Goal: Task Accomplishment & Management: Complete application form

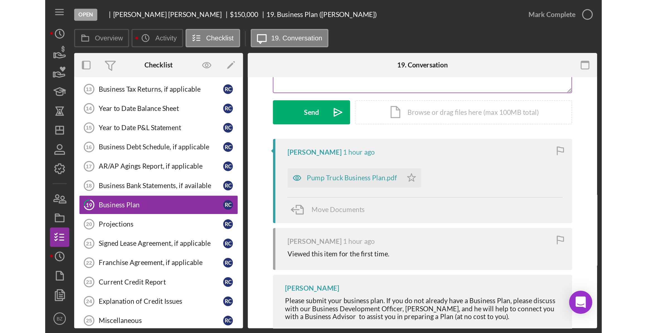
scroll to position [76, 0]
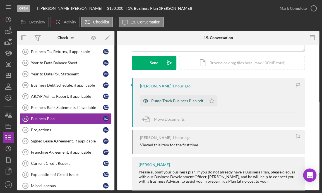
click at [160, 102] on div "Pump Truck Business Plan.pdf" at bounding box center [177, 100] width 52 height 4
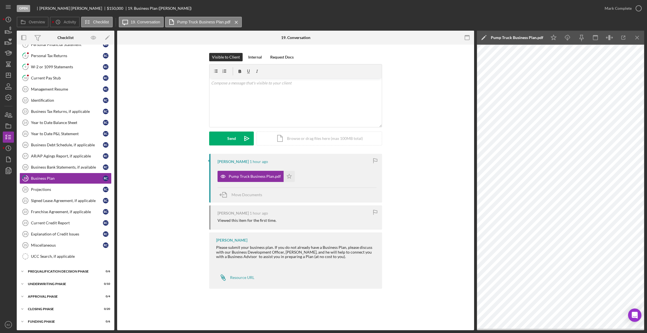
scroll to position [108, 0]
click at [287, 178] on polygon "button" at bounding box center [289, 176] width 5 height 4
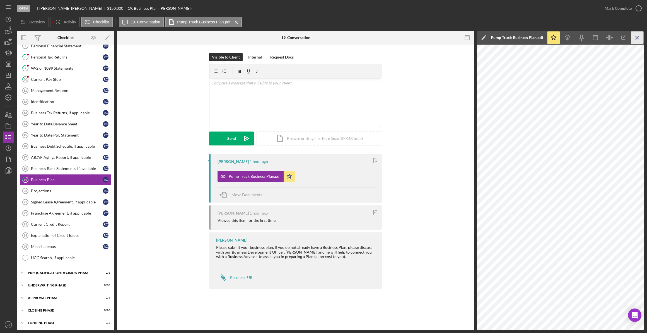
click at [322, 35] on icon "Icon/Menu Close" at bounding box center [637, 38] width 13 height 13
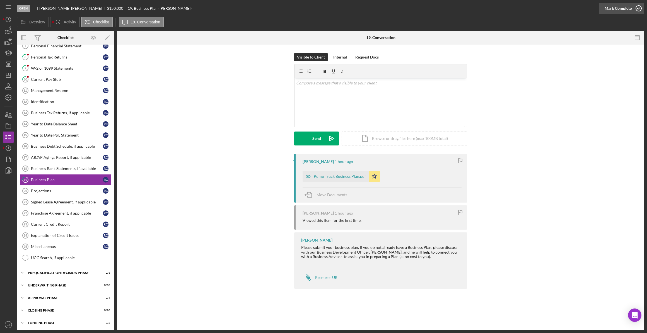
click at [322, 7] on icon "button" at bounding box center [639, 8] width 14 height 14
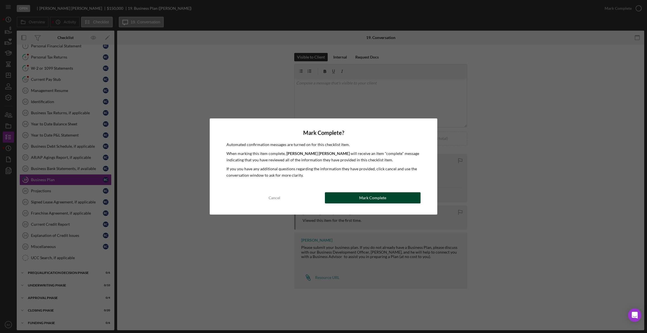
click at [322, 192] on button "Mark Complete" at bounding box center [373, 197] width 96 height 11
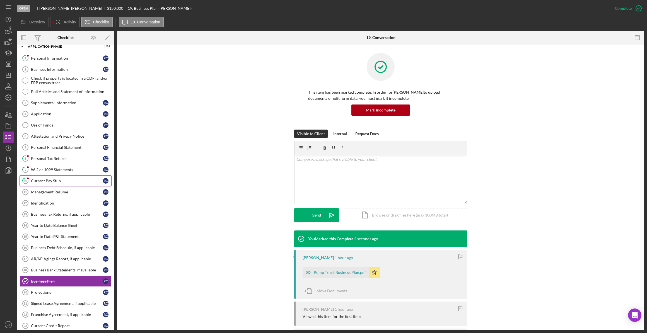
scroll to position [0, 0]
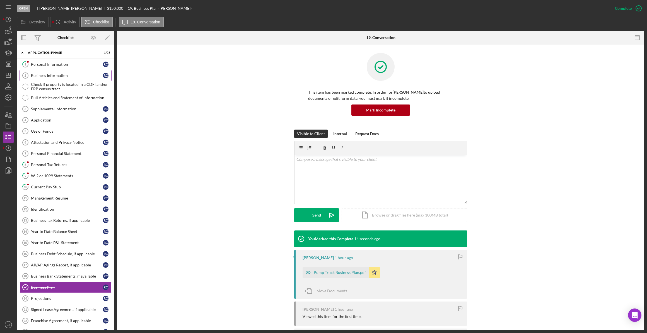
click at [42, 76] on div "Business Information" at bounding box center [67, 75] width 72 height 4
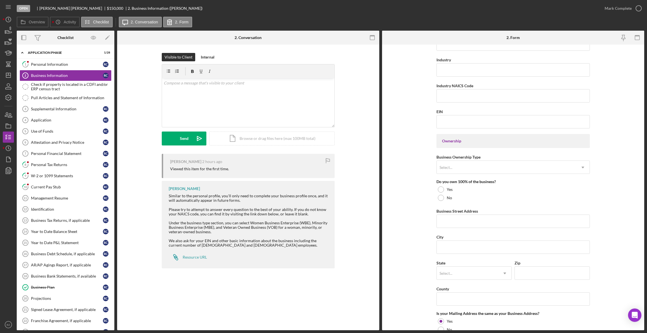
scroll to position [155, 0]
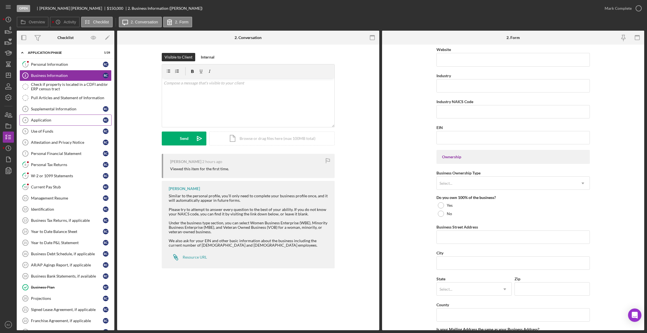
click at [53, 122] on link "Application 4 Application R C" at bounding box center [66, 120] width 92 height 11
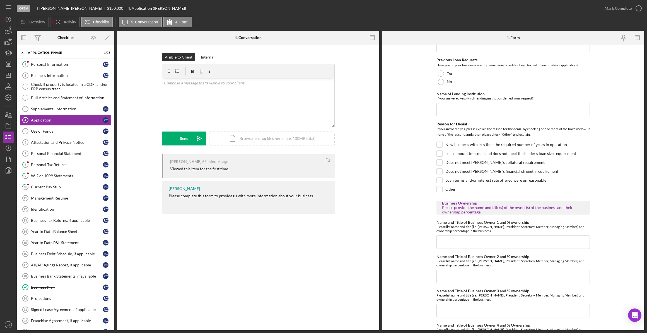
scroll to position [279, 0]
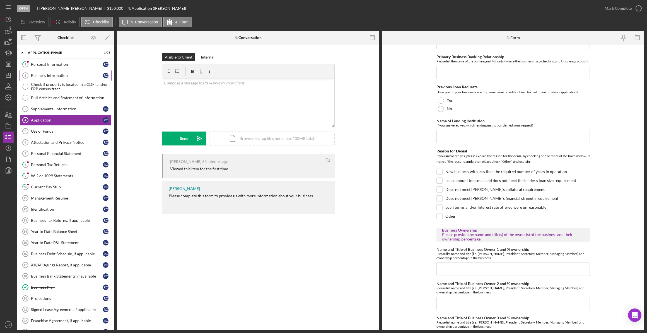
click at [49, 74] on div "Business Information" at bounding box center [67, 75] width 72 height 4
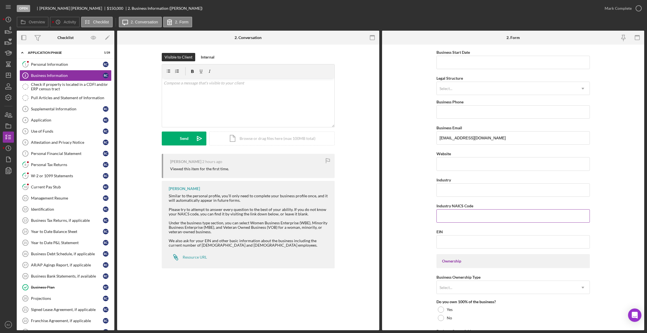
scroll to position [127, 0]
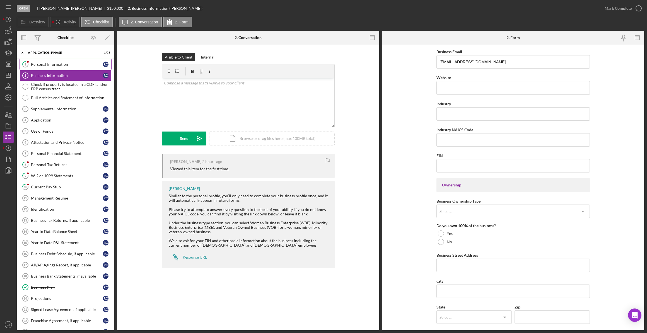
click at [65, 65] on div "Personal Information" at bounding box center [67, 64] width 72 height 4
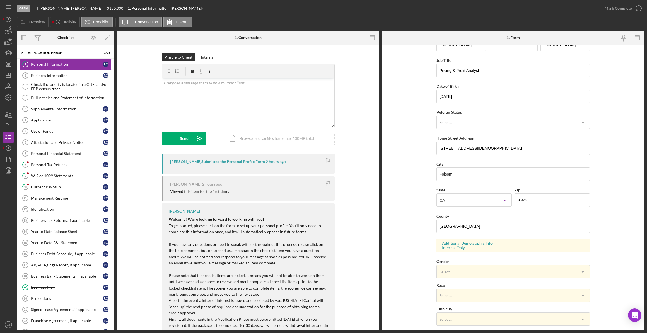
scroll to position [25, 0]
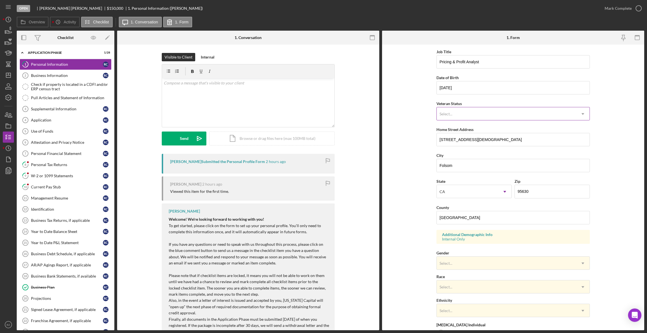
click at [322, 114] on icon "Icon/Dropdown Arrow" at bounding box center [582, 113] width 13 height 13
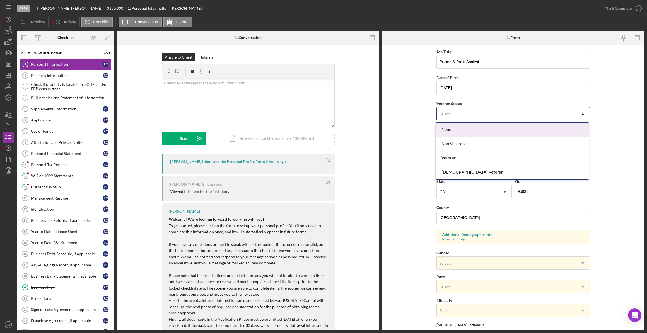
click at [322, 113] on form "First Name Robert Middle Name Last Name Cooke Job Title Pricing & Profit Analys…" at bounding box center [513, 188] width 262 height 286
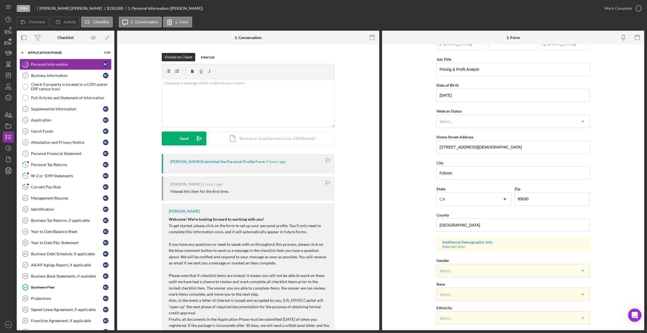
scroll to position [0, 0]
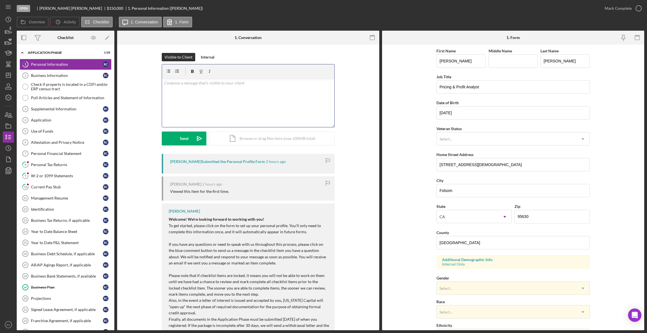
click at [170, 86] on p at bounding box center [248, 83] width 169 height 6
click at [189, 138] on button "Send Icon/icon-invite-send" at bounding box center [184, 139] width 45 height 14
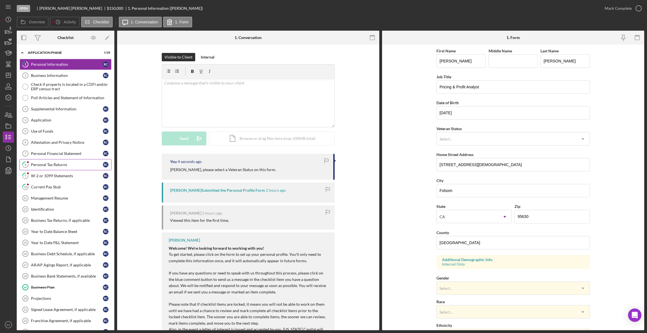
click at [63, 166] on div "Personal Tax Returns" at bounding box center [67, 165] width 72 height 4
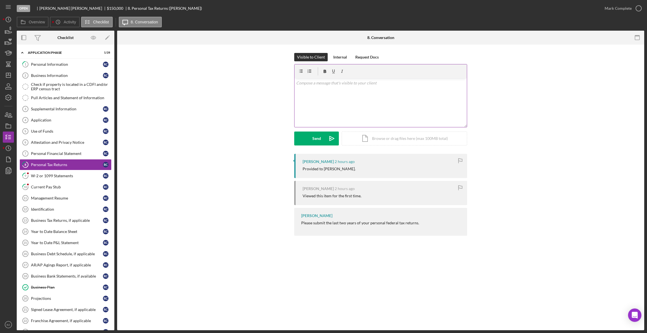
click at [312, 89] on div "v Color teal Color pink Remove color Add row above Add row below Add column bef…" at bounding box center [381, 102] width 172 height 49
click at [320, 113] on div "v Color teal Color pink Remove color Add row above Add row below Add column bef…" at bounding box center [381, 102] width 172 height 49
click at [315, 139] on div "Send" at bounding box center [316, 139] width 9 height 14
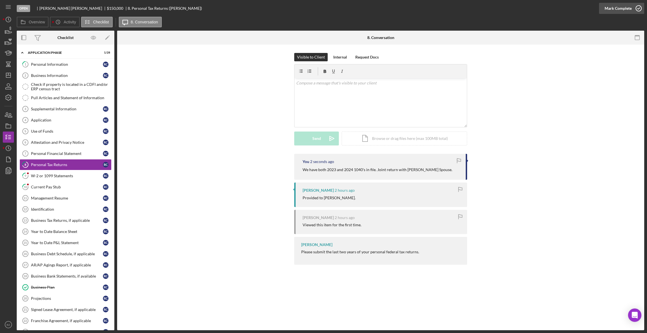
click at [322, 9] on icon "button" at bounding box center [639, 8] width 14 height 14
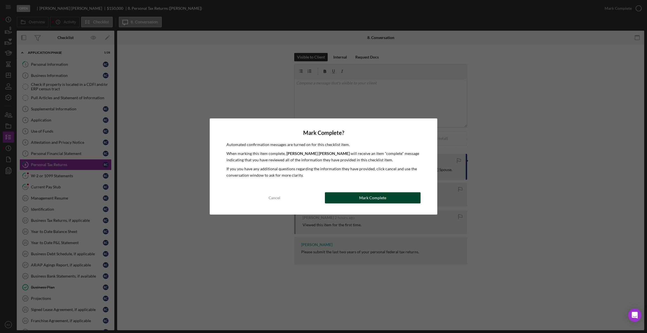
click at [322, 192] on button "Mark Complete" at bounding box center [373, 197] width 96 height 11
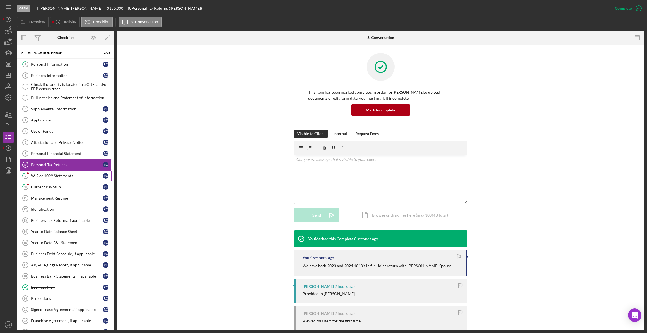
click at [46, 176] on div "W-2 or 1099 Statements" at bounding box center [67, 176] width 72 height 4
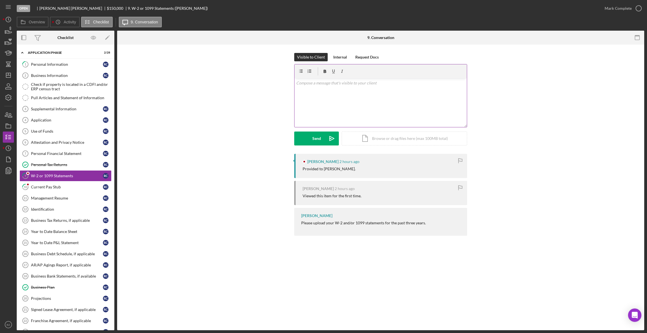
click at [310, 92] on div "v Color teal Color pink Remove color Add row above Add row below Add column bef…" at bounding box center [381, 102] width 172 height 49
click at [307, 86] on div "v Color teal Color pink Remove color Add row above Add row below Add column bef…" at bounding box center [381, 102] width 172 height 49
click at [322, 78] on div "v Color teal Color pink Remove color Add row above Add row below Add column bef…" at bounding box center [381, 102] width 172 height 49
click at [320, 139] on div "Send" at bounding box center [316, 139] width 9 height 14
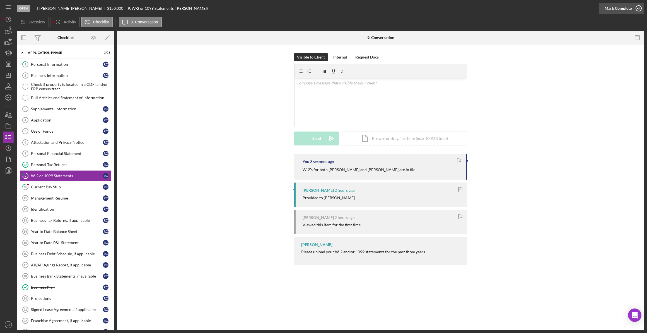
click at [322, 9] on icon "button" at bounding box center [639, 8] width 14 height 14
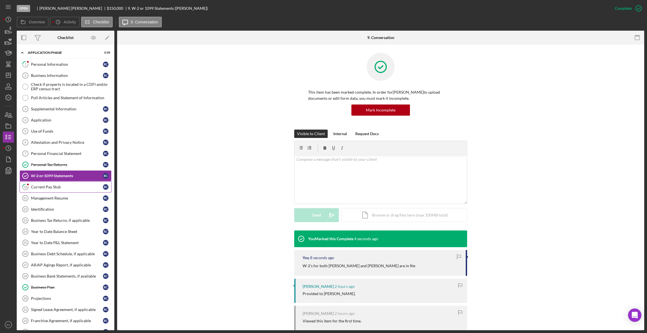
click at [59, 187] on div "Current Pay Stub" at bounding box center [67, 187] width 72 height 4
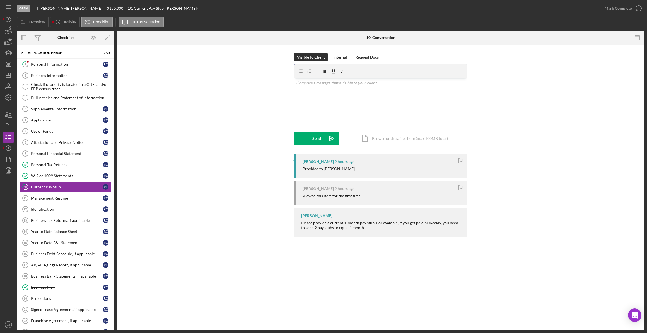
click at [310, 85] on p at bounding box center [380, 83] width 169 height 6
click at [322, 139] on button "Send Icon/icon-invite-send" at bounding box center [316, 139] width 45 height 14
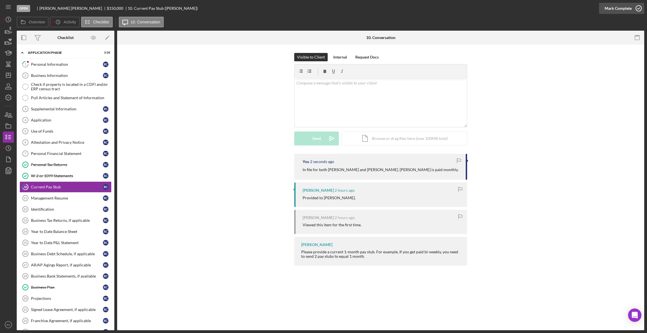
click at [322, 8] on icon "button" at bounding box center [639, 8] width 14 height 14
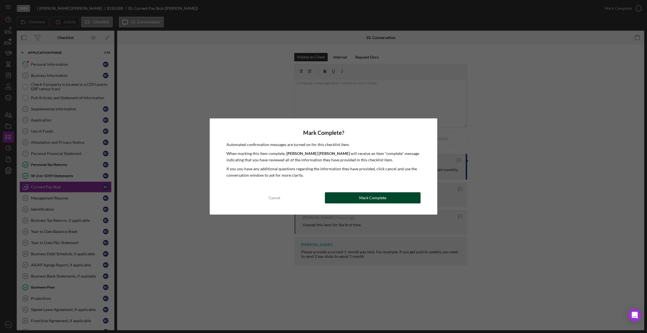
click at [322, 192] on div "Mark Complete" at bounding box center [372, 197] width 27 height 11
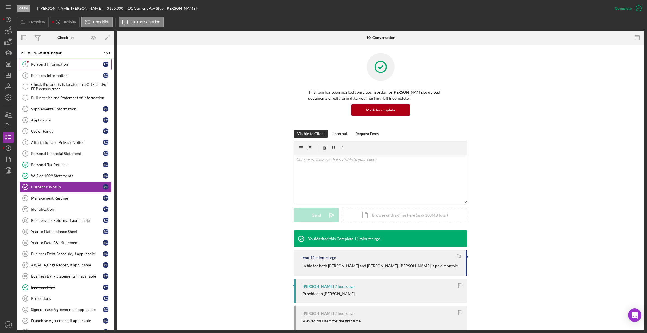
click at [62, 65] on div "Personal Information" at bounding box center [67, 64] width 72 height 4
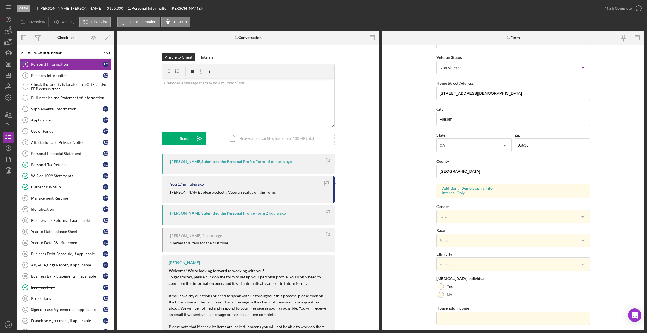
scroll to position [76, 0]
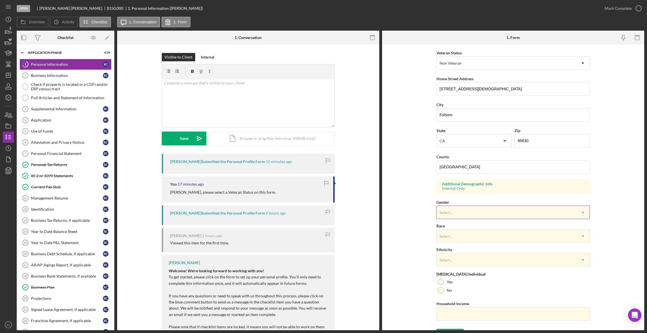
click at [583, 211] on icon "Icon/Dropdown Arrow" at bounding box center [582, 212] width 13 height 13
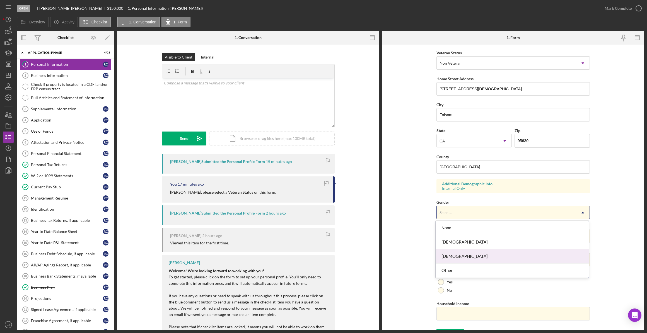
click at [579, 253] on div "Male" at bounding box center [512, 257] width 153 height 14
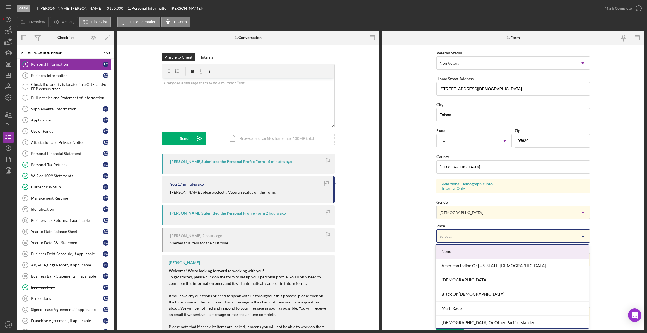
click at [583, 235] on icon "Icon/Dropdown Arrow" at bounding box center [582, 236] width 13 height 13
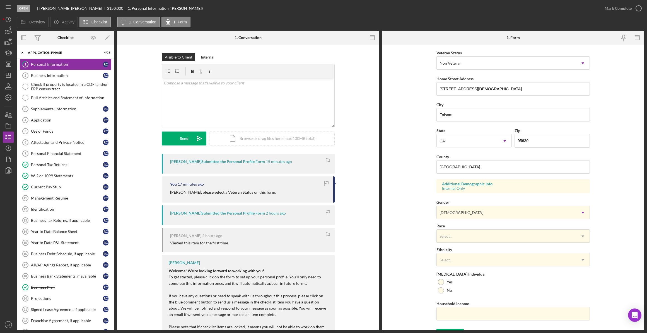
click at [418, 234] on form "First Name Robert Middle Name Last Name Cooke Job Title Pricing & Profit Analys…" at bounding box center [513, 188] width 262 height 286
click at [441, 291] on div at bounding box center [441, 291] width 6 height 6
click at [447, 315] on input "Household Income" at bounding box center [512, 313] width 153 height 13
click at [455, 313] on input "Household Income" at bounding box center [512, 313] width 153 height 13
type input "$217,013"
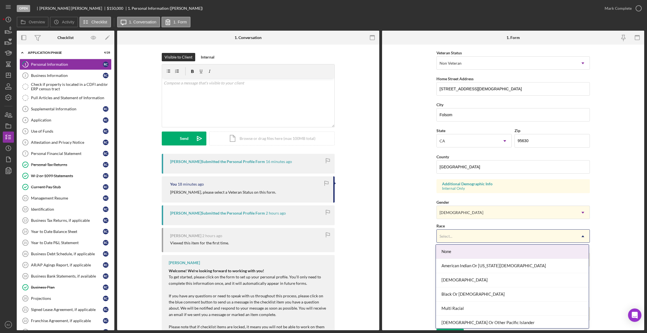
click at [473, 235] on div "Select..." at bounding box center [506, 236] width 139 height 13
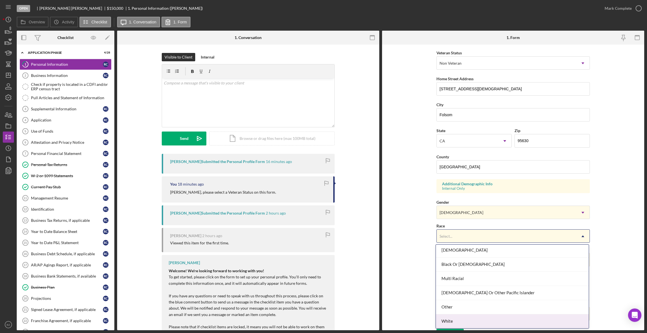
click at [472, 321] on div "White" at bounding box center [512, 322] width 153 height 14
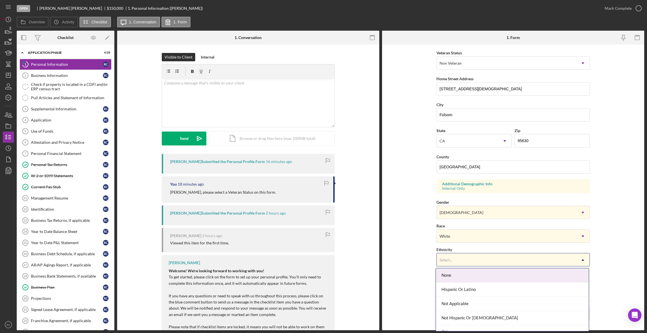
click at [584, 260] on icon "Icon/Dropdown Arrow" at bounding box center [582, 260] width 13 height 13
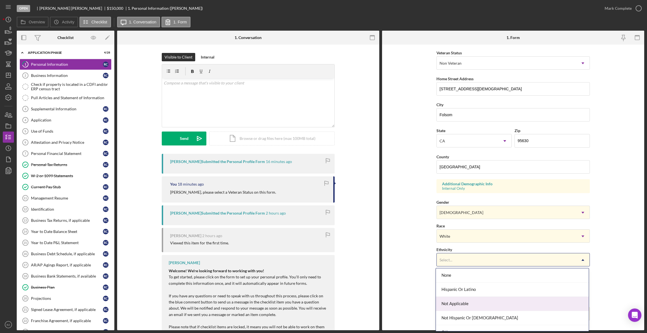
click at [560, 306] on div "Not Applicable" at bounding box center [512, 304] width 153 height 14
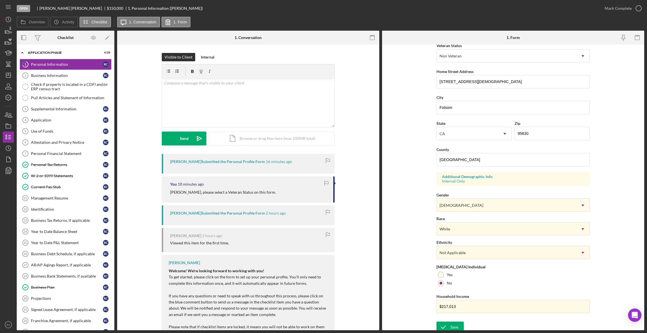
scroll to position [86, 0]
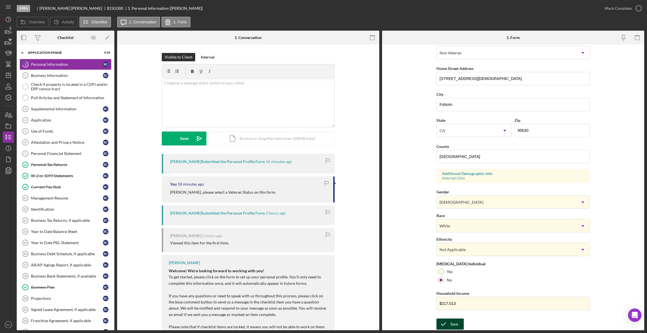
click at [448, 324] on icon "submit" at bounding box center [443, 324] width 14 height 14
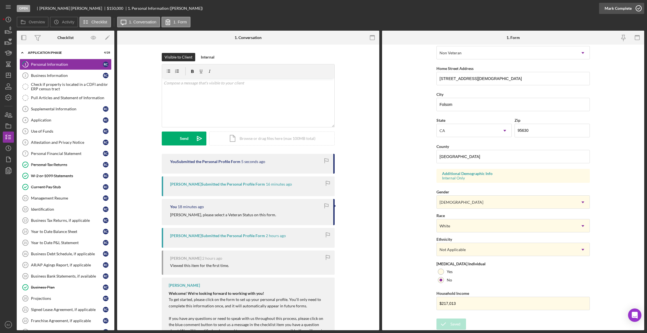
click at [639, 8] on icon "button" at bounding box center [639, 8] width 14 height 14
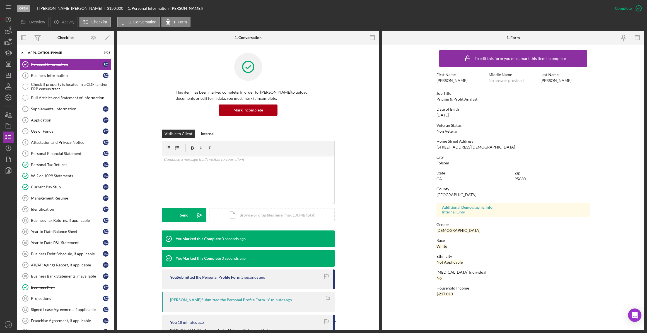
scroll to position [0, 0]
click at [59, 77] on div "Business Information" at bounding box center [67, 75] width 72 height 4
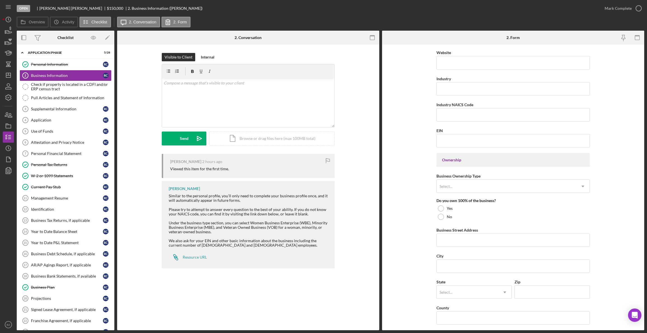
scroll to position [152, 0]
click at [57, 120] on div "Application" at bounding box center [67, 120] width 72 height 4
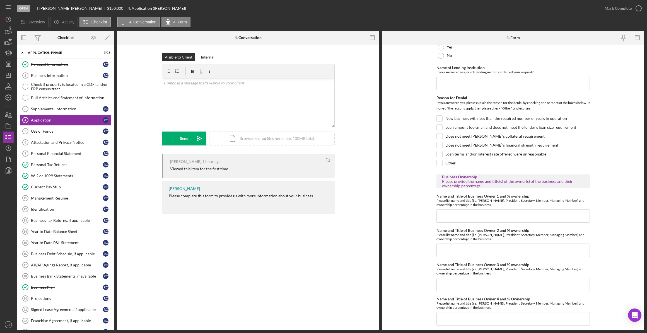
scroll to position [380, 0]
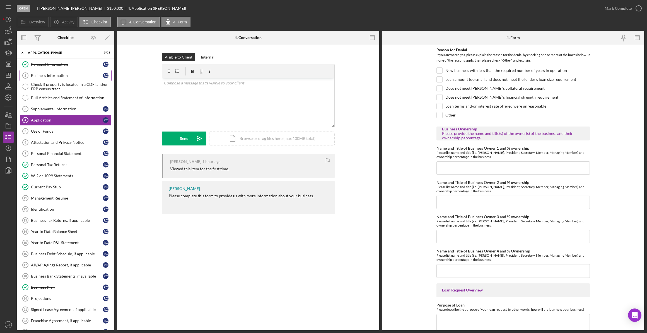
click at [56, 76] on div "Business Information" at bounding box center [67, 75] width 72 height 4
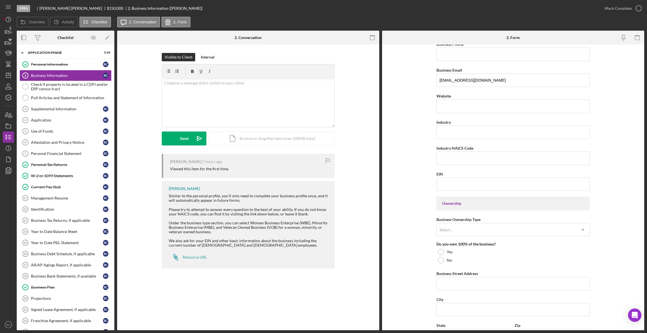
scroll to position [152, 0]
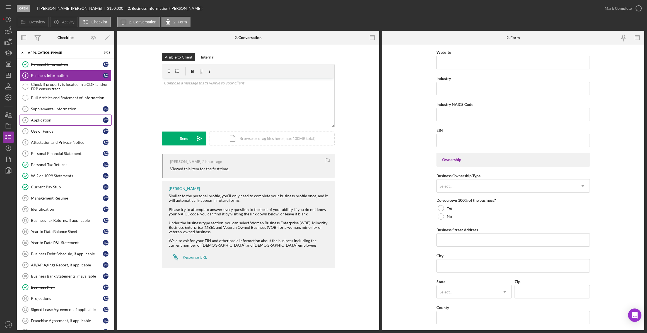
click at [43, 119] on div "Application" at bounding box center [67, 120] width 72 height 4
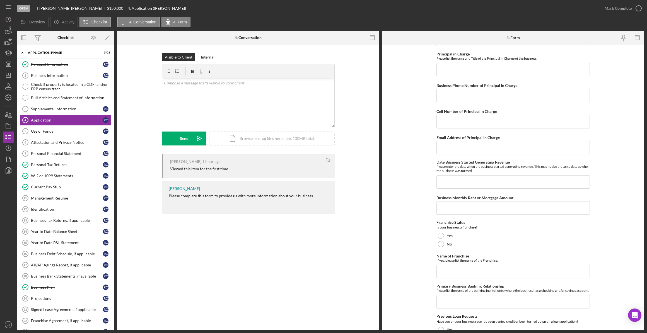
scroll to position [50, 0]
click at [46, 77] on div "Business Information" at bounding box center [67, 75] width 72 height 4
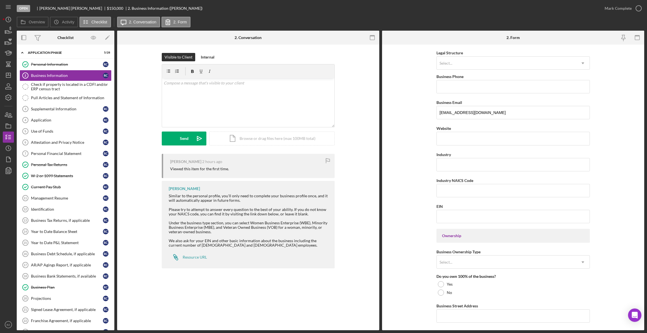
scroll to position [25, 0]
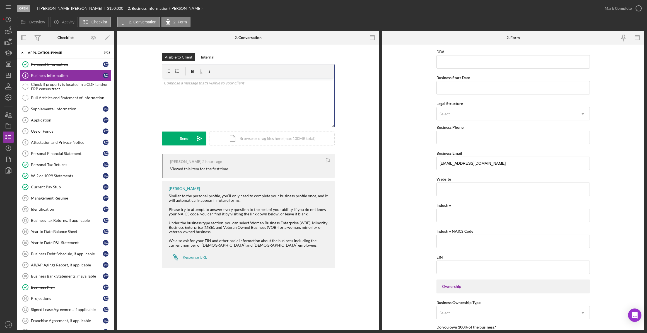
click at [177, 90] on div "v Color teal Color pink Remove color Add row above Add row below Add column bef…" at bounding box center [248, 102] width 172 height 49
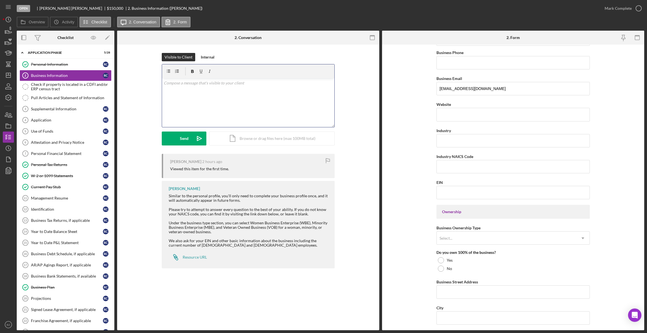
scroll to position [101, 0]
click at [8, 116] on icon "button" at bounding box center [8, 115] width 14 height 14
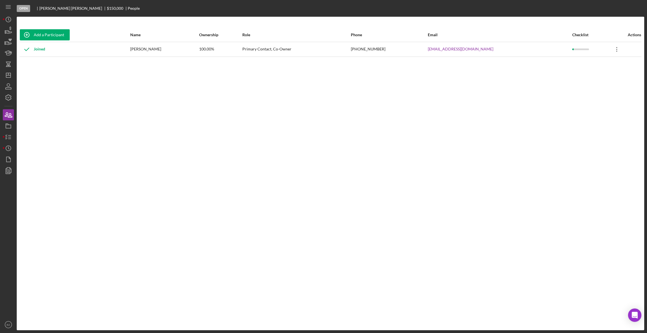
click at [614, 50] on icon "Icon/Overflow" at bounding box center [617, 49] width 14 height 14
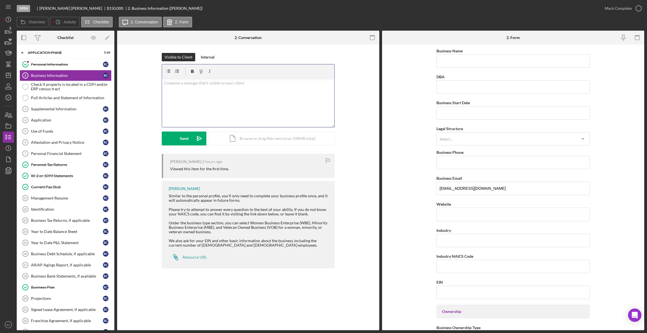
click at [172, 85] on p at bounding box center [248, 83] width 169 height 6
click at [279, 102] on p "Please let her know to expect an email from us for her Lenderfit" at bounding box center [248, 105] width 169 height 6
click at [321, 117] on div "v Color teal Color pink Remove color Add row above Add row below Add column bef…" at bounding box center [248, 102] width 172 height 49
click at [267, 102] on p "Please let her know to expect an email from us for her Lender fit profile." at bounding box center [248, 105] width 169 height 6
click at [269, 109] on div "v Color teal Color pink Remove color Add row above Add row below Add column bef…" at bounding box center [248, 102] width 172 height 49
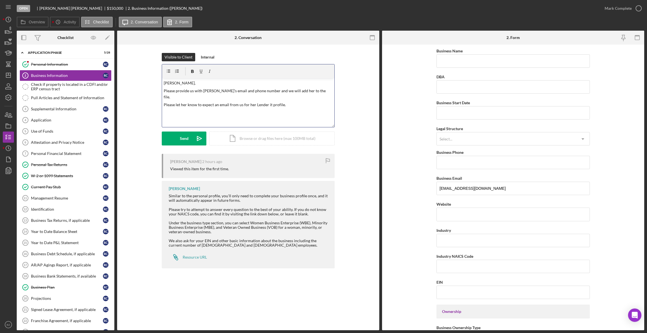
click at [287, 102] on p "Please let her know to expect an email from us for her Lender it profile." at bounding box center [248, 105] width 169 height 6
click at [189, 138] on button "Send Icon/icon-invite-send" at bounding box center [184, 139] width 45 height 14
